Goal: Find specific page/section

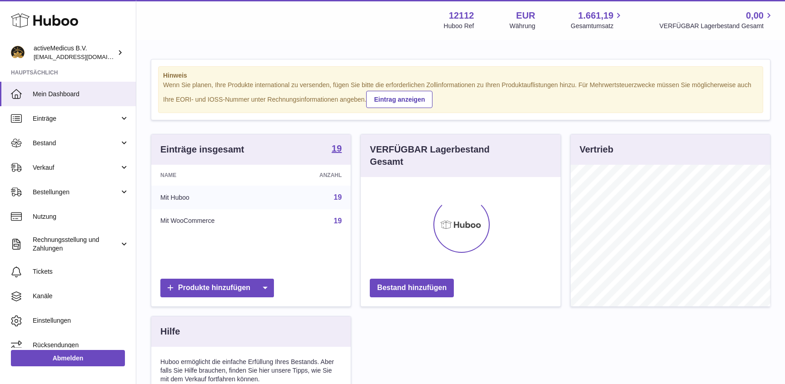
scroll to position [142, 199]
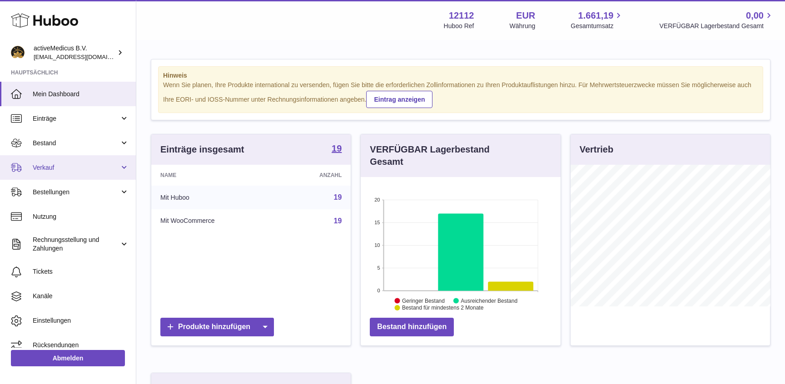
click at [71, 167] on span "Verkauf" at bounding box center [76, 168] width 87 height 9
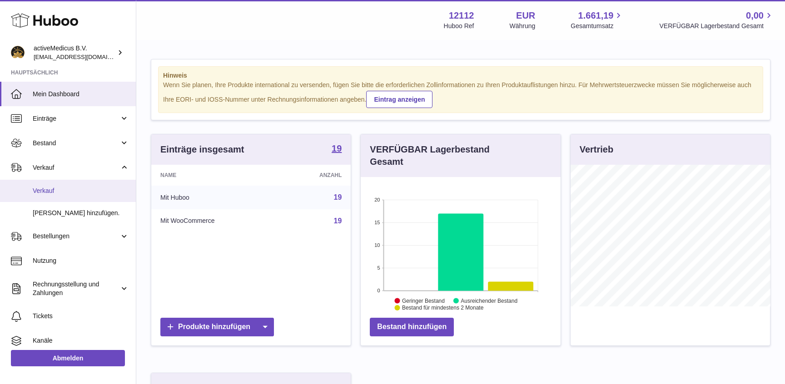
click at [75, 194] on span "Verkauf" at bounding box center [81, 191] width 96 height 9
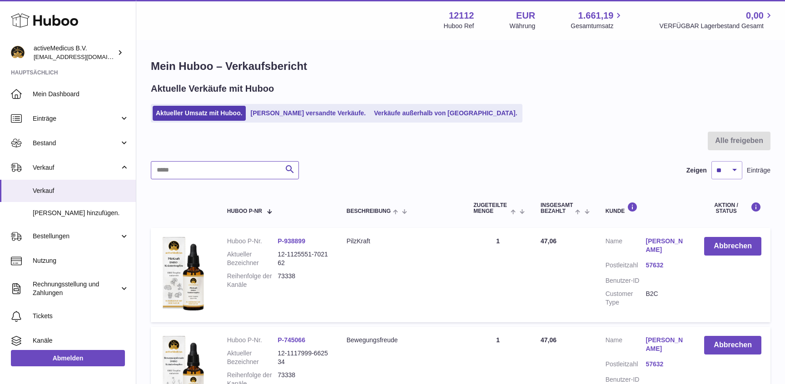
click at [198, 166] on input "text" at bounding box center [225, 170] width 148 height 18
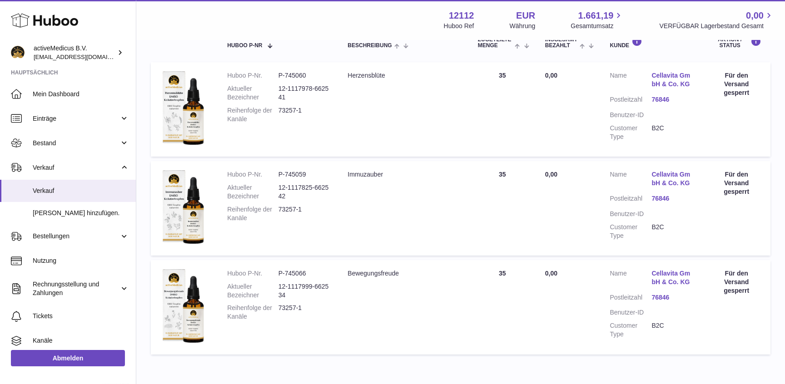
scroll to position [147, 0]
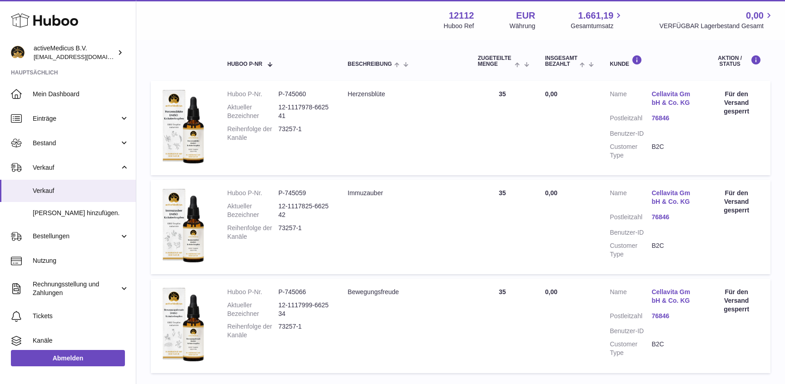
type input "*********"
